Goal: Task Accomplishment & Management: Use online tool/utility

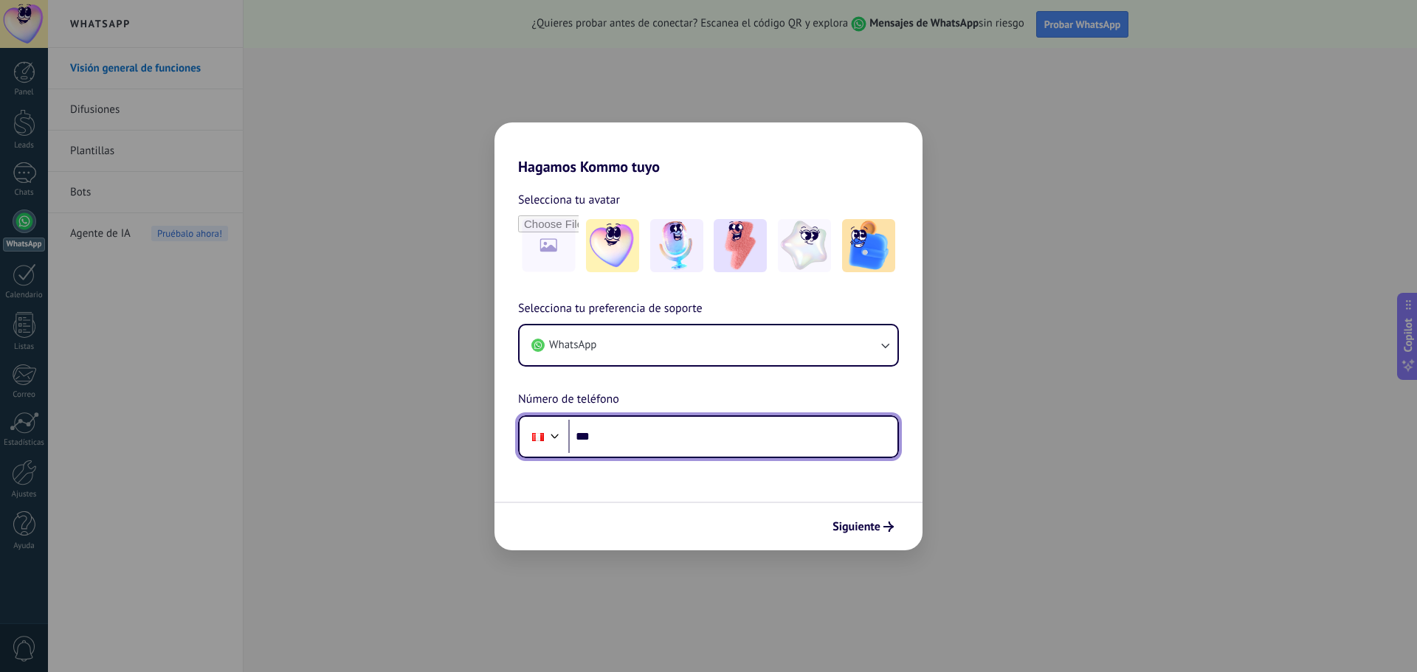
click at [630, 440] on input "***" at bounding box center [732, 437] width 329 height 34
click at [638, 439] on input "***" at bounding box center [732, 437] width 329 height 34
type input "**********"
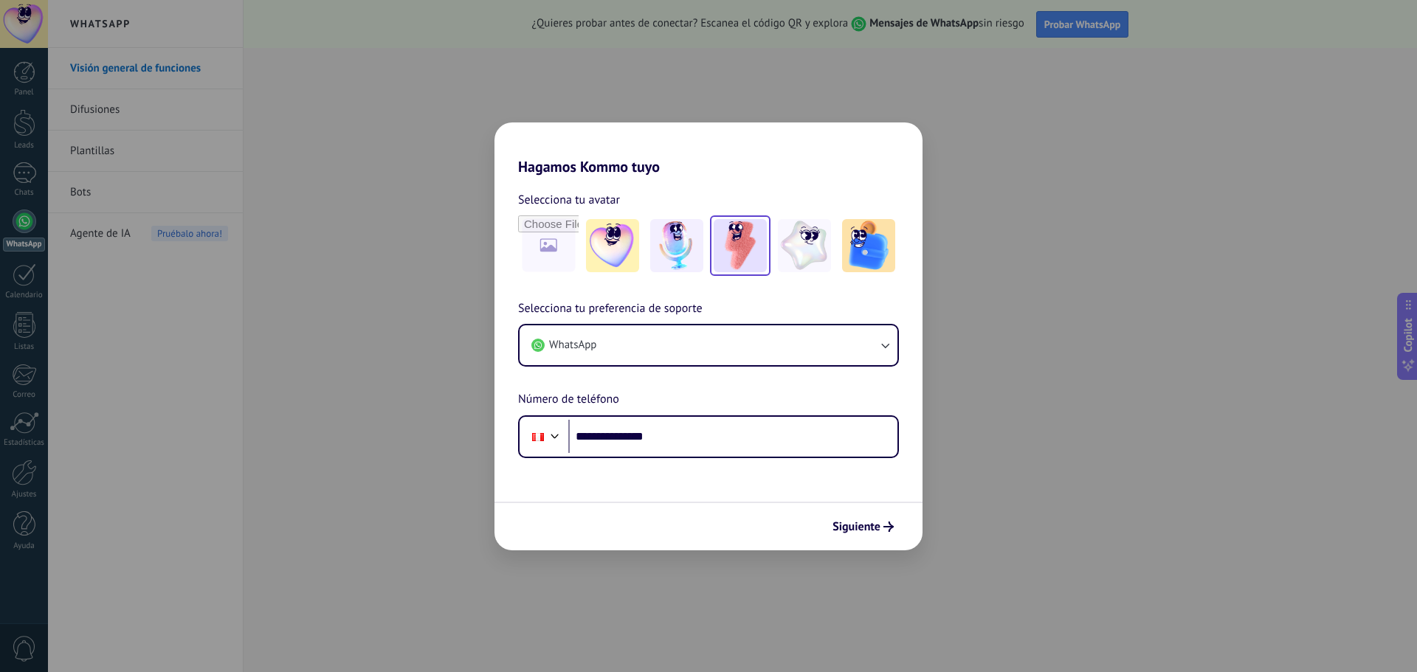
click at [738, 240] on img at bounding box center [739, 245] width 53 height 53
click at [876, 528] on span "Siguiente" at bounding box center [856, 527] width 48 height 10
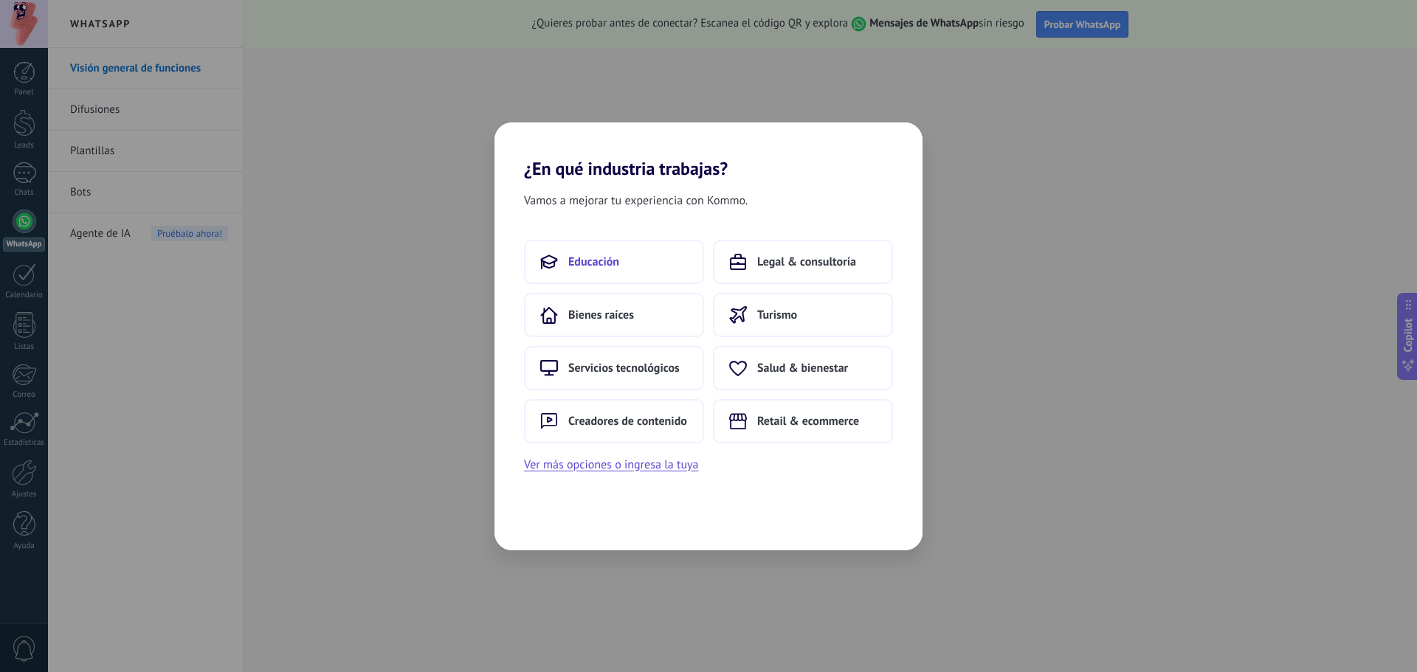
click at [622, 249] on button "Educación" at bounding box center [614, 262] width 180 height 44
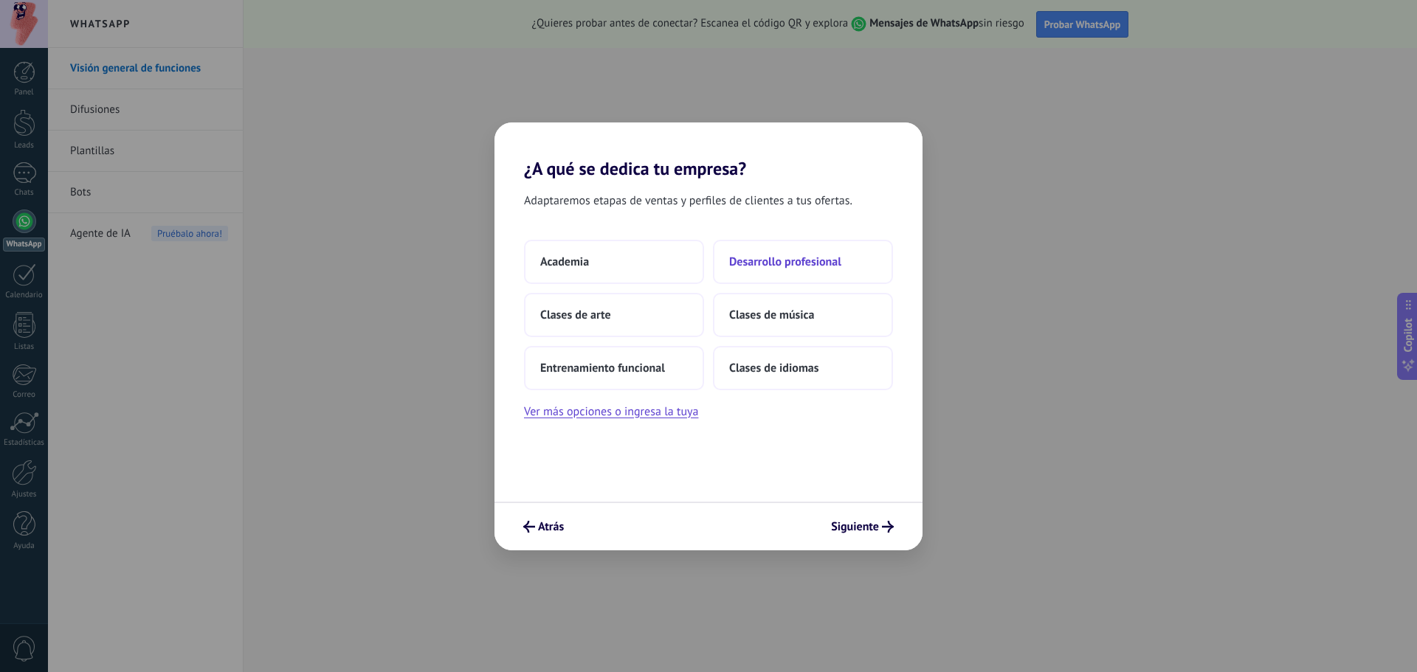
click at [754, 269] on button "Desarrollo profesional" at bounding box center [803, 262] width 180 height 44
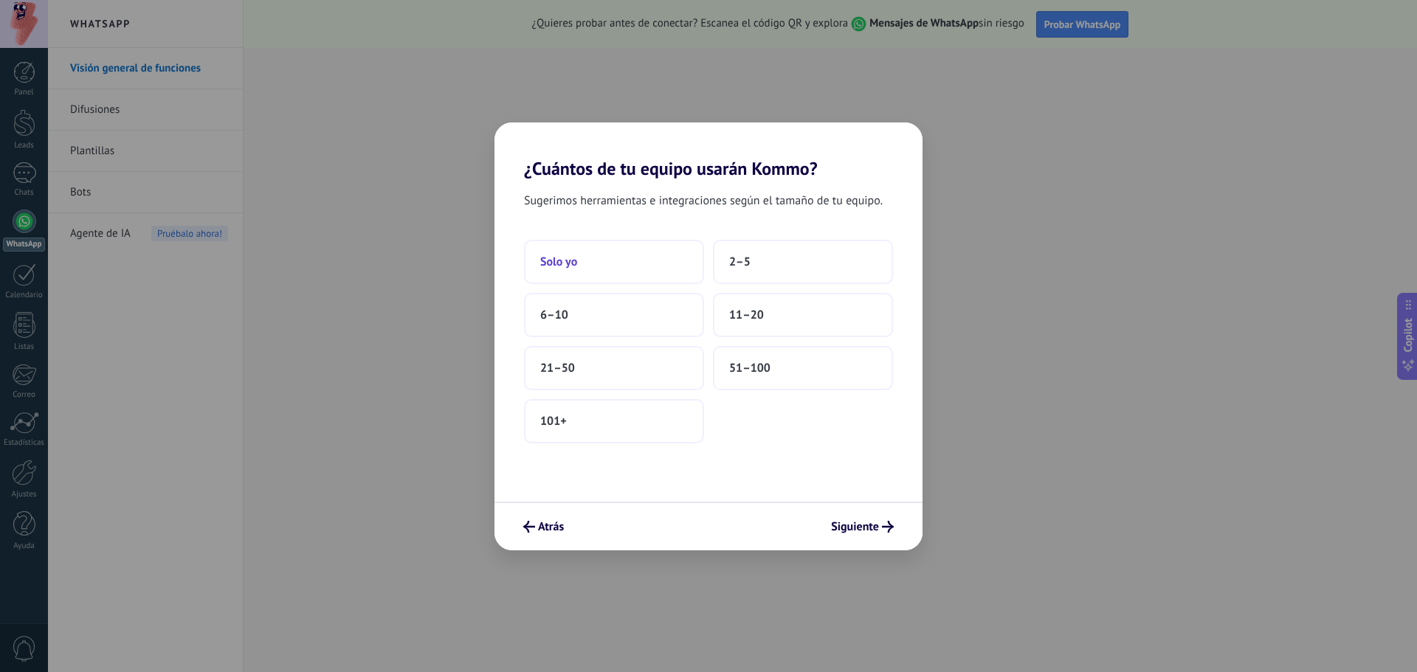
click at [618, 272] on button "Solo yo" at bounding box center [614, 262] width 180 height 44
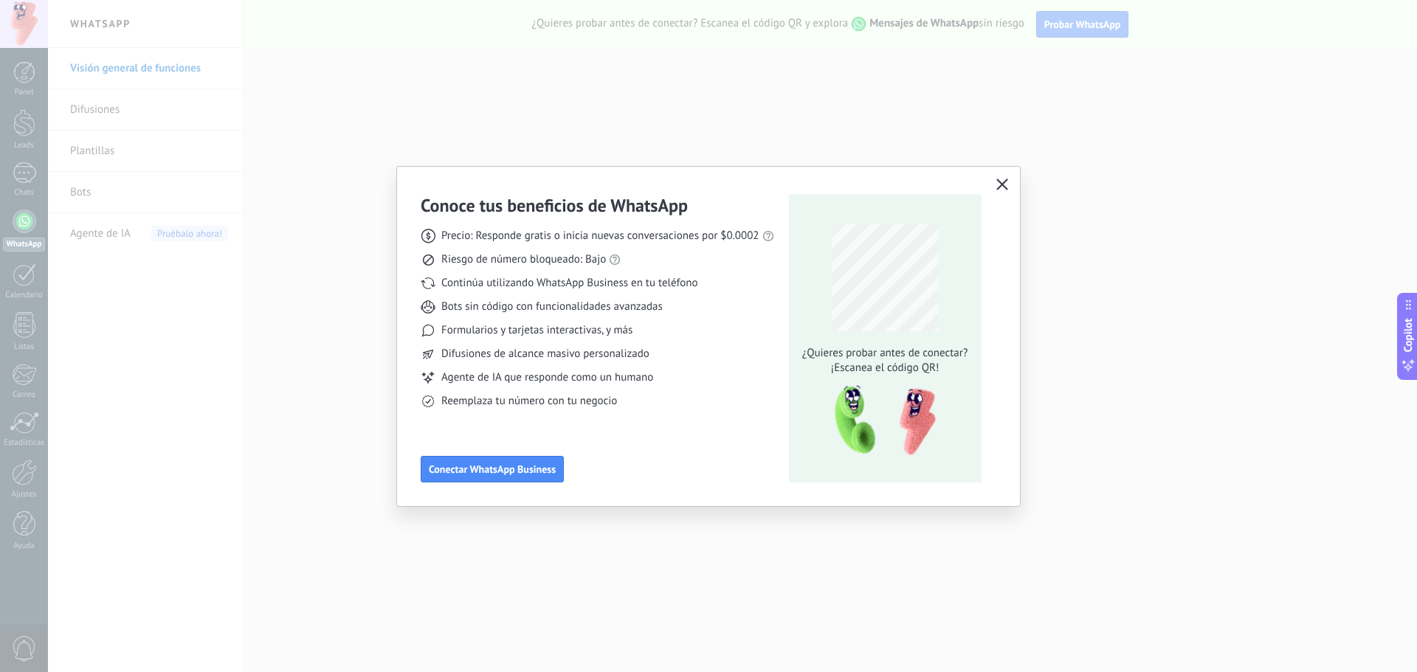
click at [1003, 190] on icon "button" at bounding box center [1002, 185] width 12 height 12
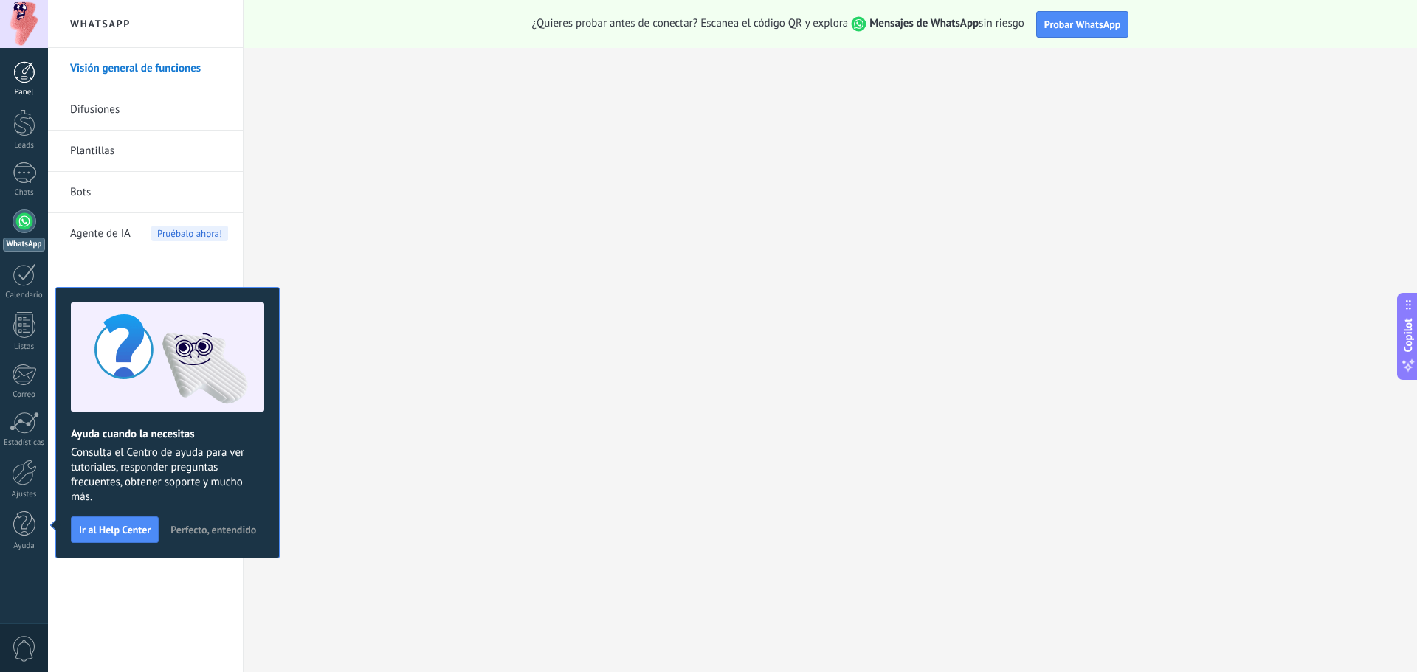
click at [19, 69] on div at bounding box center [24, 72] width 22 height 22
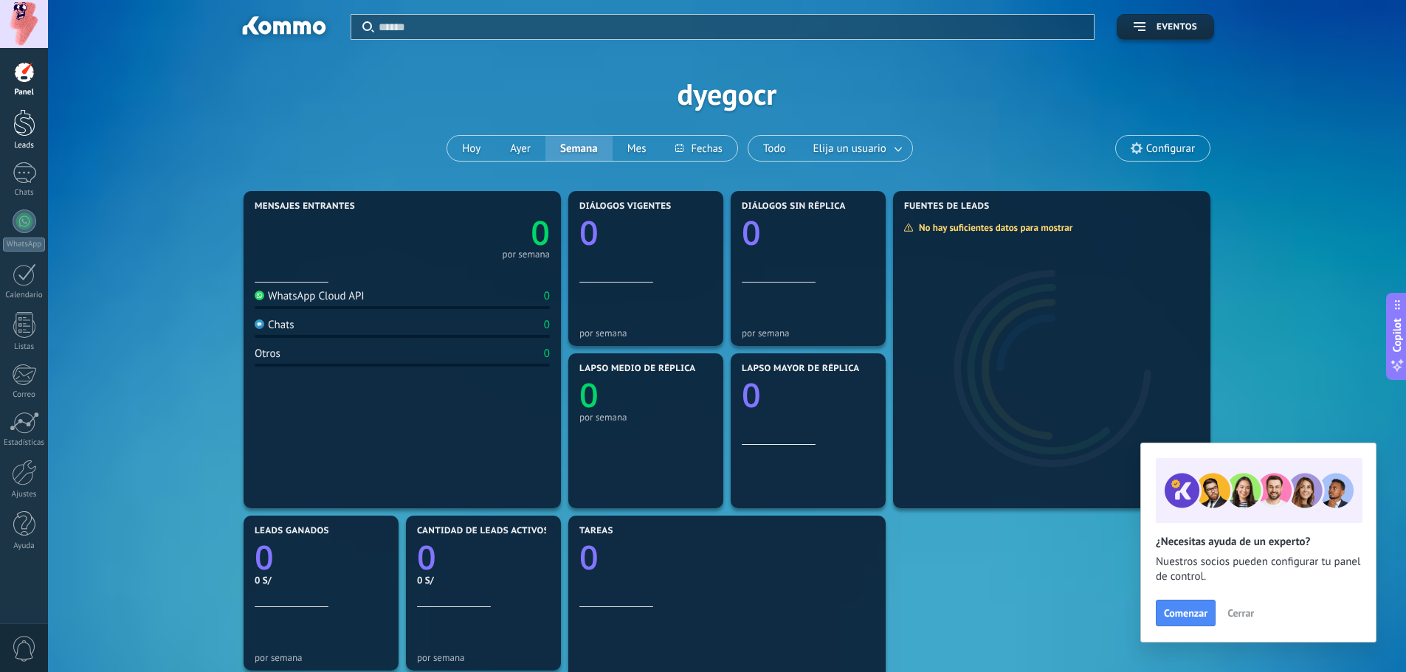
click at [15, 115] on div at bounding box center [24, 122] width 22 height 27
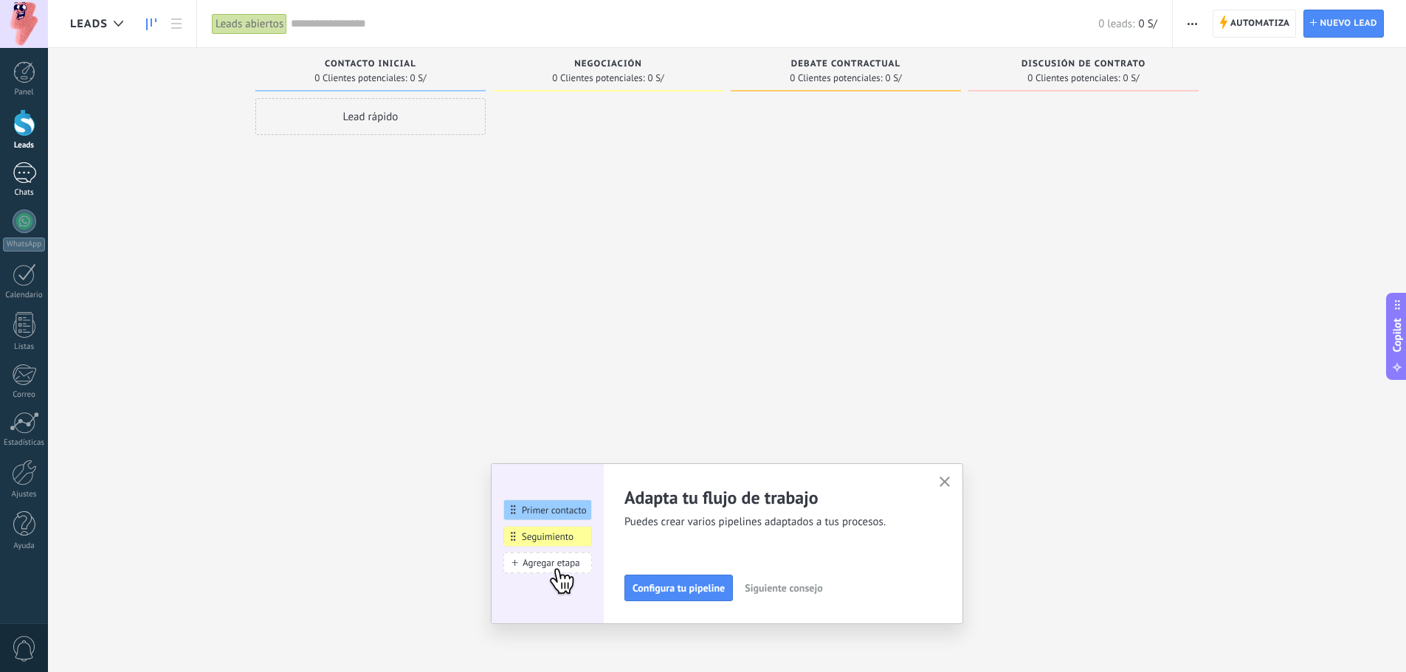
click at [24, 183] on div at bounding box center [25, 172] width 24 height 21
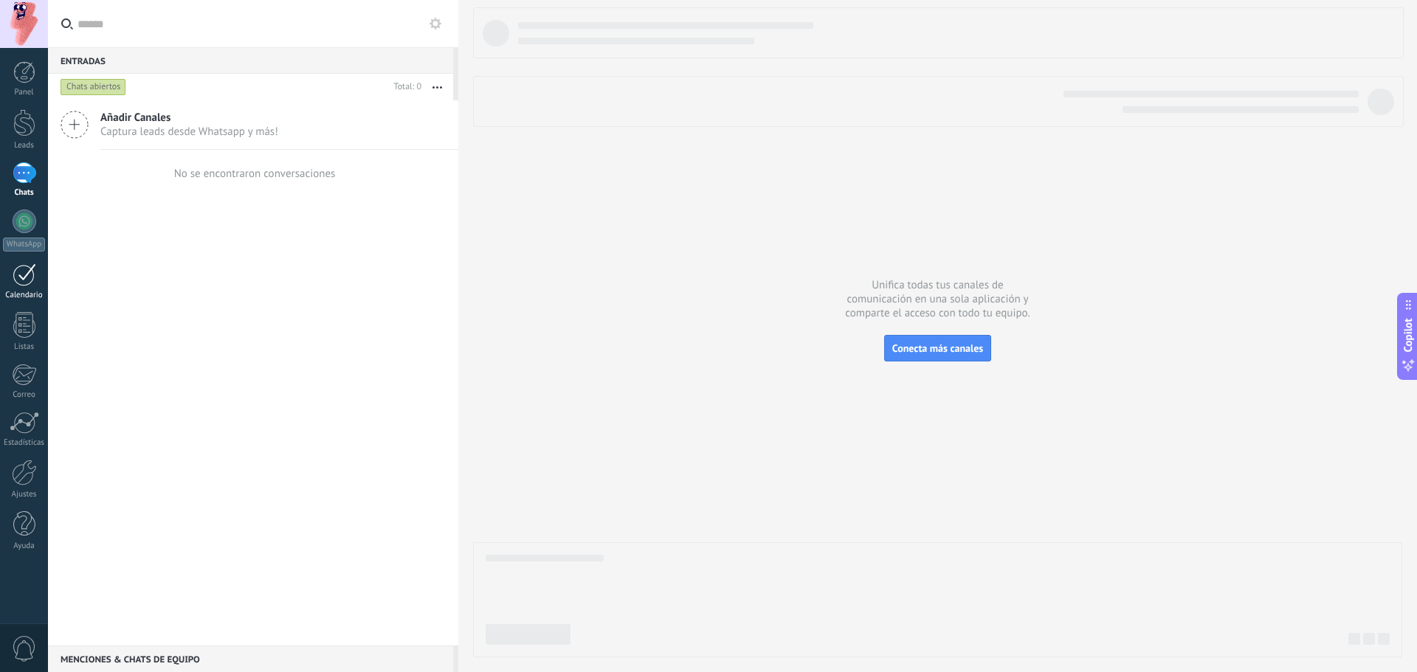
click at [19, 277] on div at bounding box center [25, 274] width 24 height 23
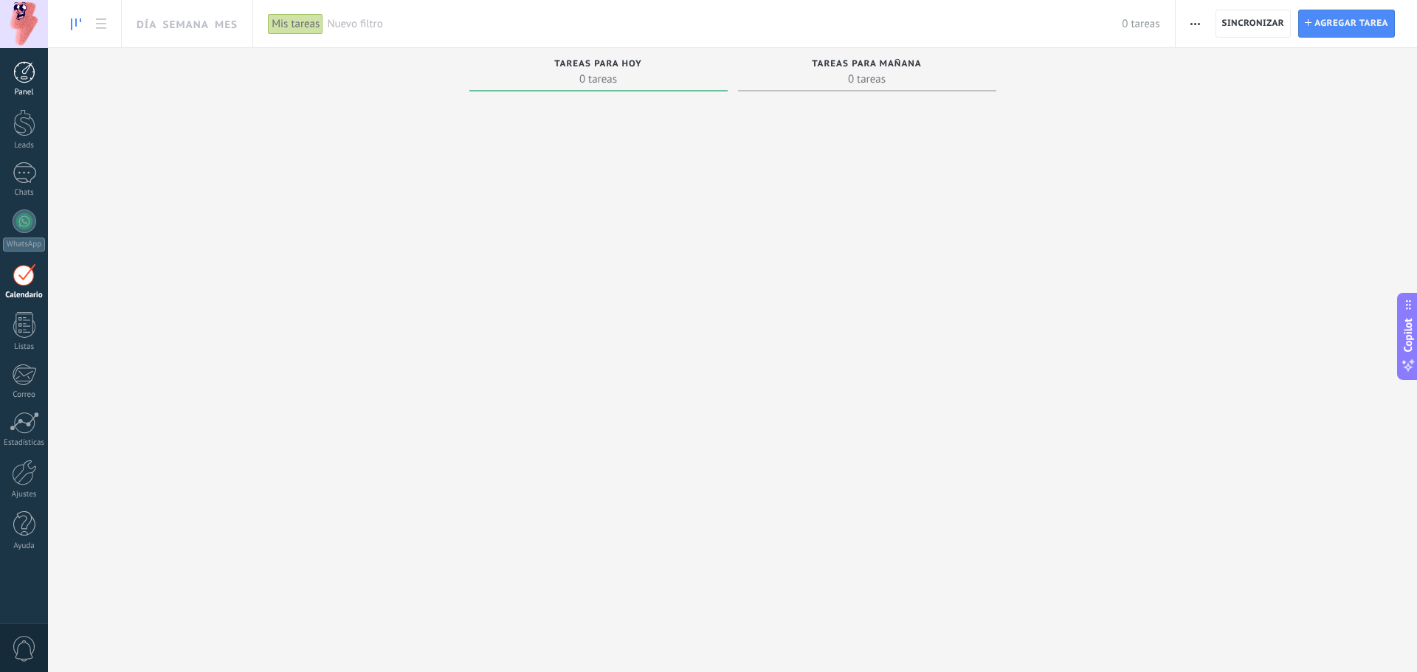
click at [13, 72] on link "Panel" at bounding box center [24, 79] width 48 height 36
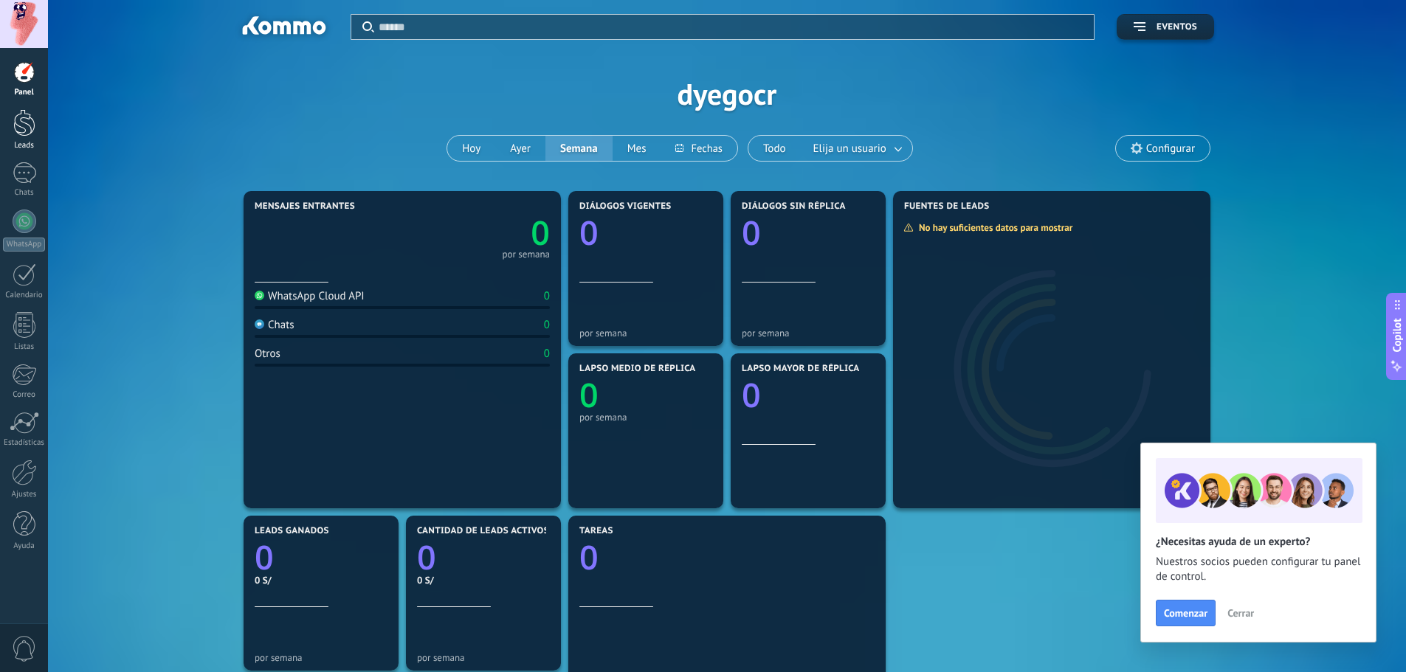
click at [37, 133] on link "Leads" at bounding box center [24, 129] width 48 height 41
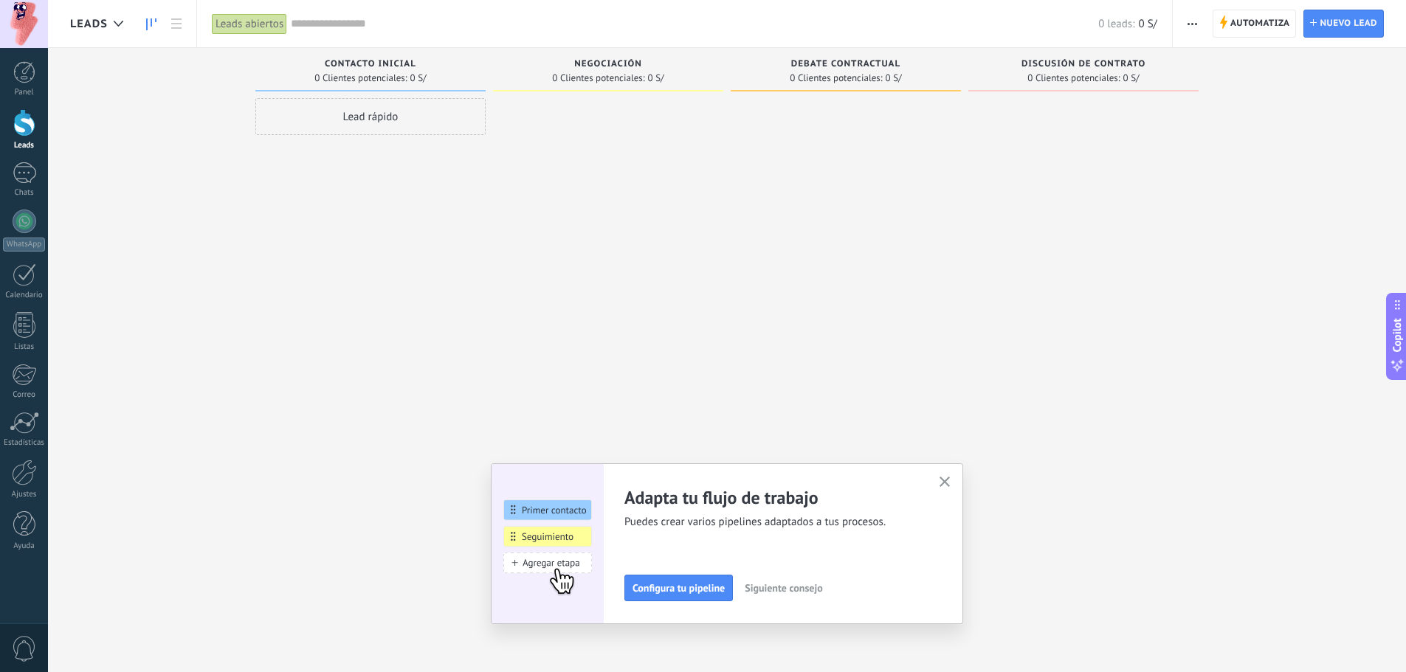
click at [27, 353] on div "Panel Leads Chats WhatsApp Clientes" at bounding box center [24, 313] width 48 height 505
click at [23, 375] on div at bounding box center [24, 375] width 24 height 22
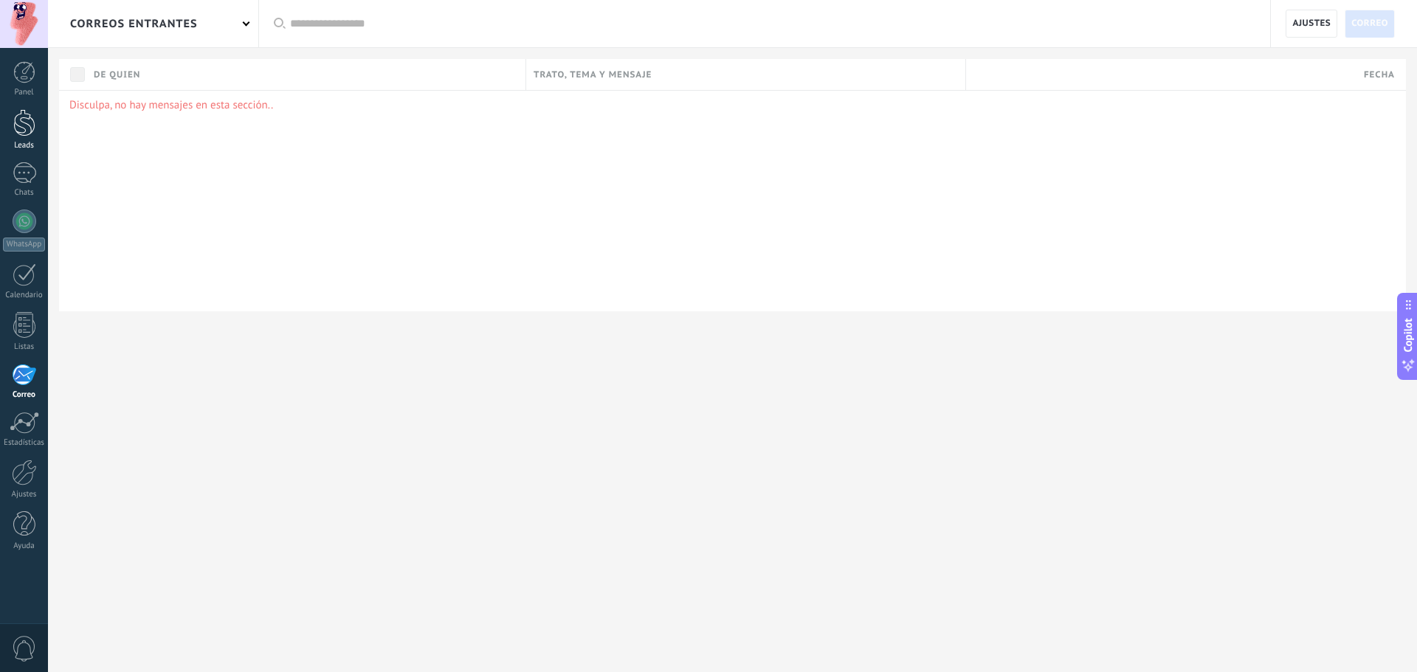
click at [26, 135] on div at bounding box center [24, 122] width 22 height 27
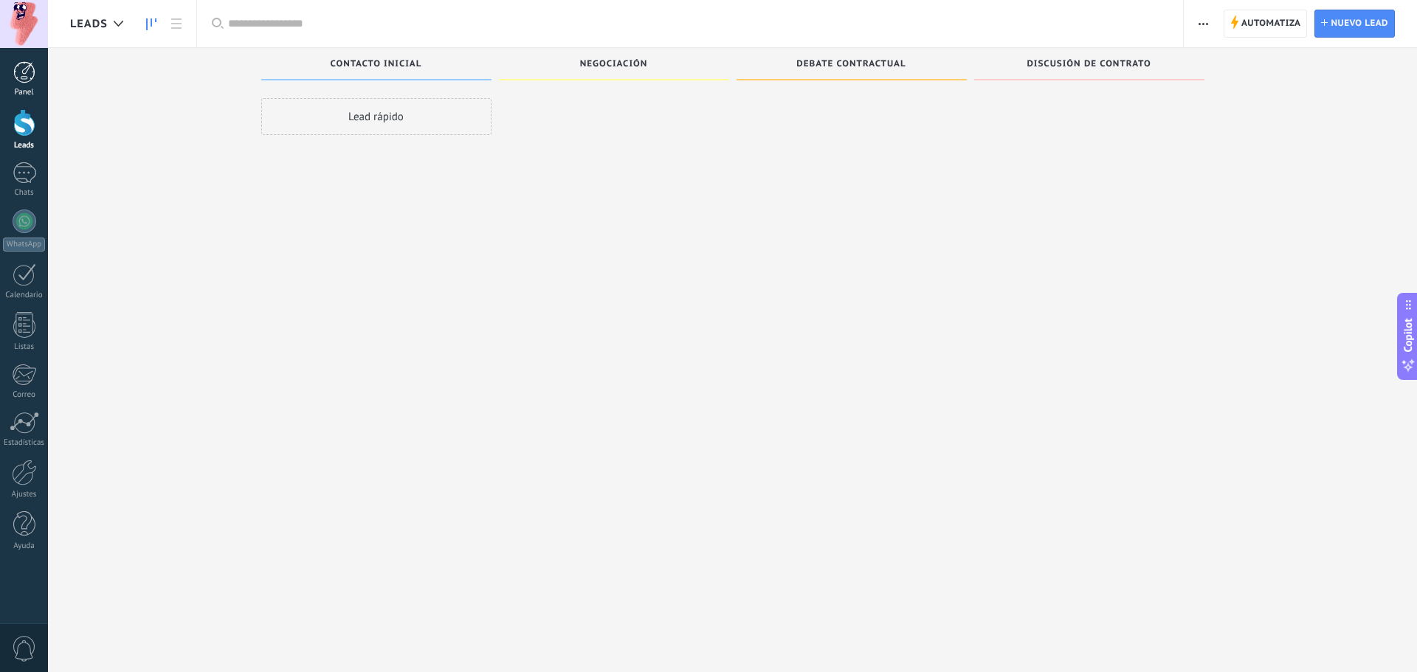
click at [35, 85] on link "Panel" at bounding box center [24, 79] width 48 height 36
